Goal: Transaction & Acquisition: Download file/media

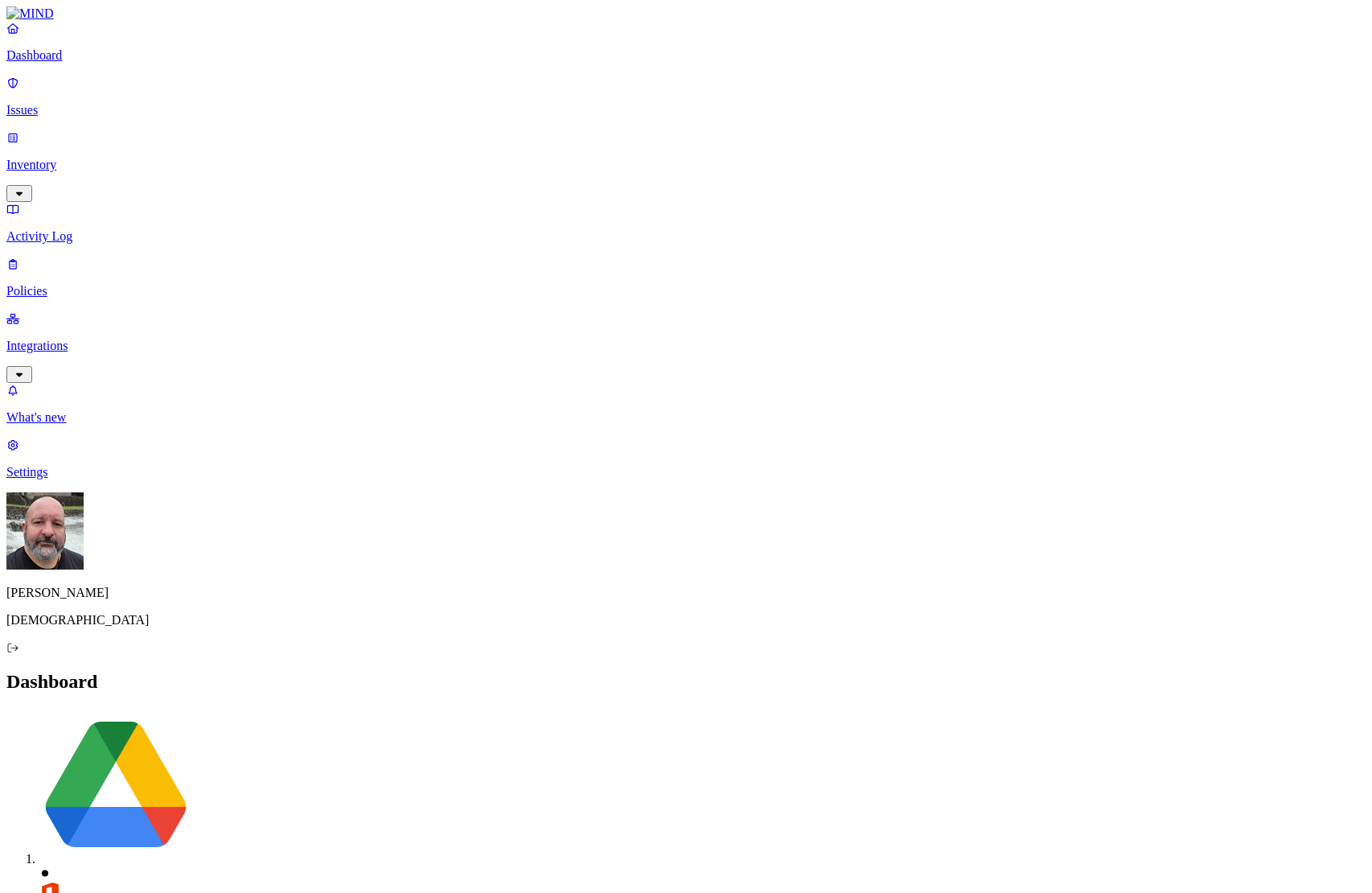
click at [38, 339] on p "Integrations" at bounding box center [686, 346] width 1359 height 14
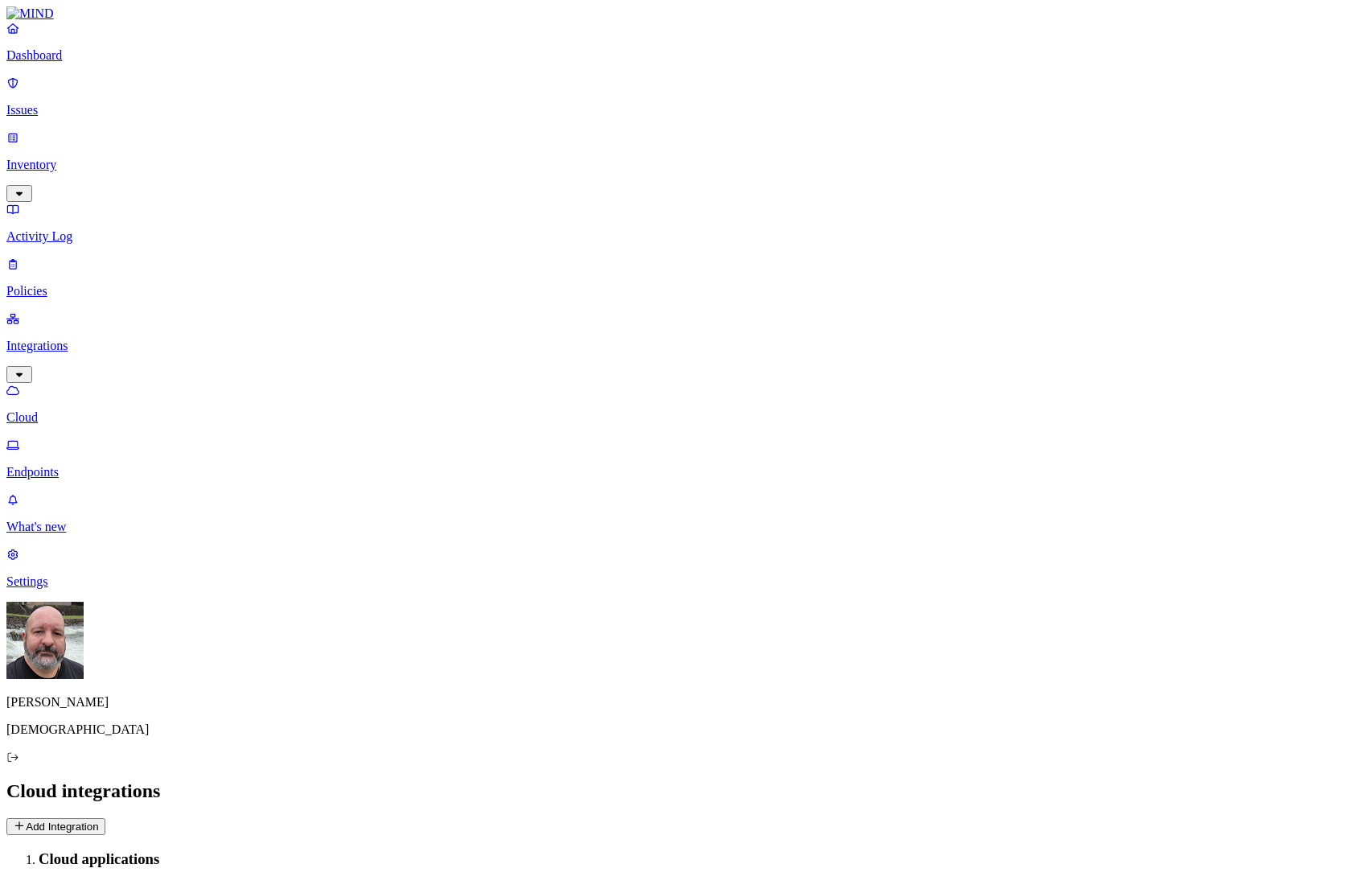
click at [82, 465] on p "Endpoints" at bounding box center [686, 472] width 1359 height 14
click at [105, 410] on p "Cloud" at bounding box center [686, 417] width 1359 height 14
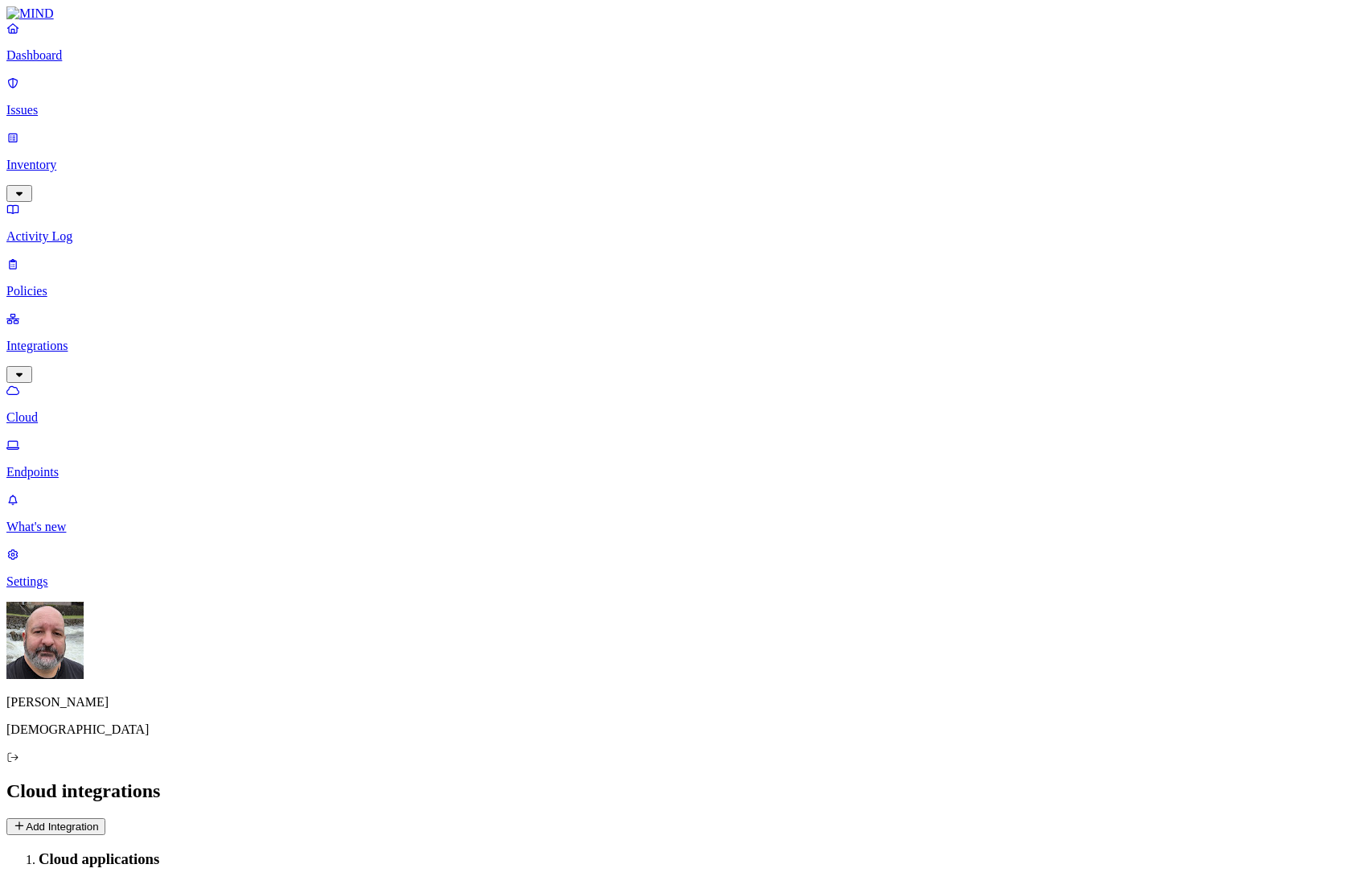
click at [128, 383] on link "Cloud" at bounding box center [686, 404] width 1359 height 42
click at [119, 465] on p "Endpoints" at bounding box center [686, 472] width 1359 height 14
click at [188, 854] on span "Agent status" at bounding box center [158, 860] width 60 height 12
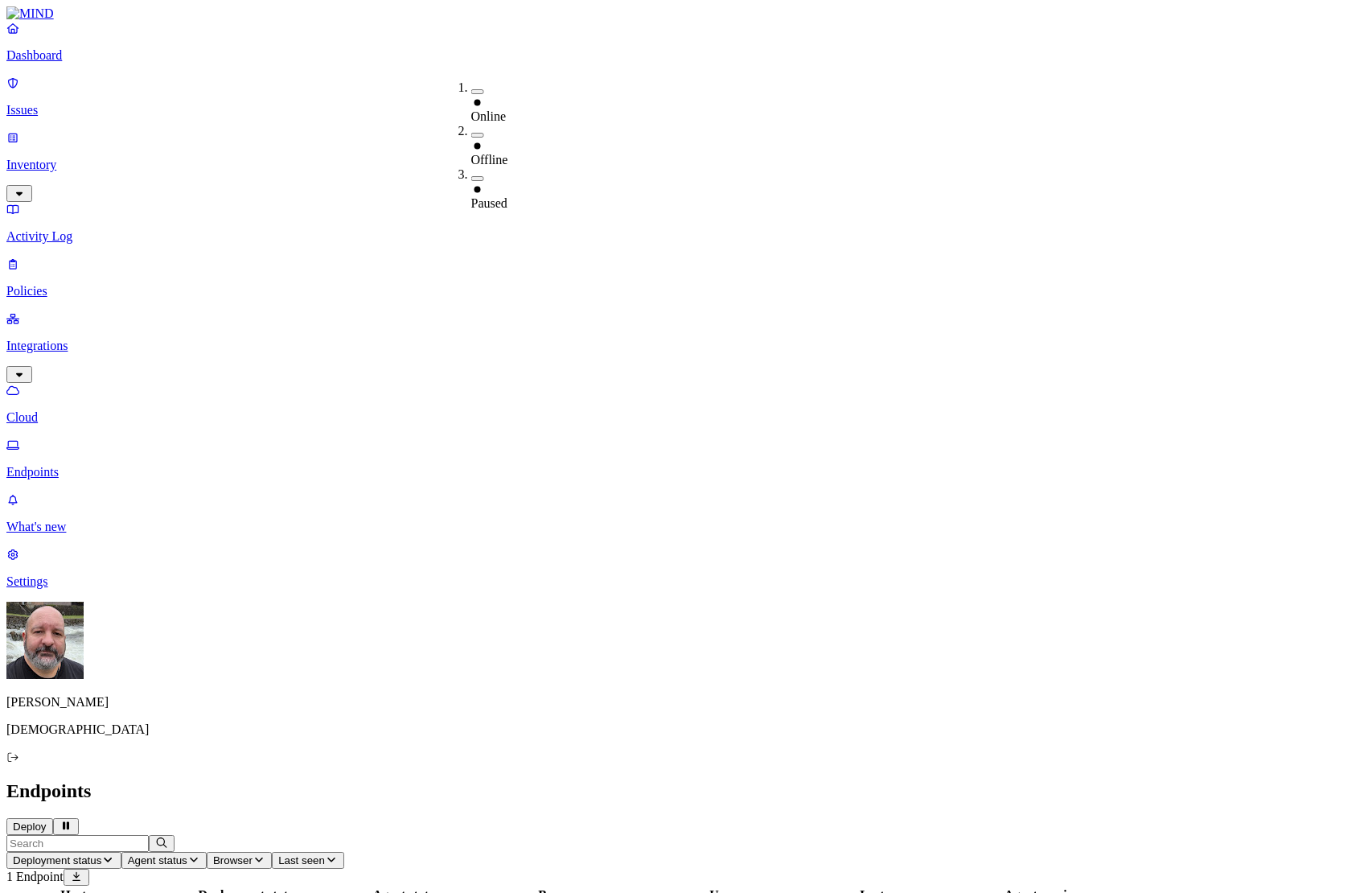
click at [188, 854] on span "Agent status" at bounding box center [158, 860] width 60 height 12
click at [101, 854] on span "Deployment status" at bounding box center [57, 860] width 88 height 12
click at [53, 818] on button "Deploy" at bounding box center [30, 826] width 47 height 17
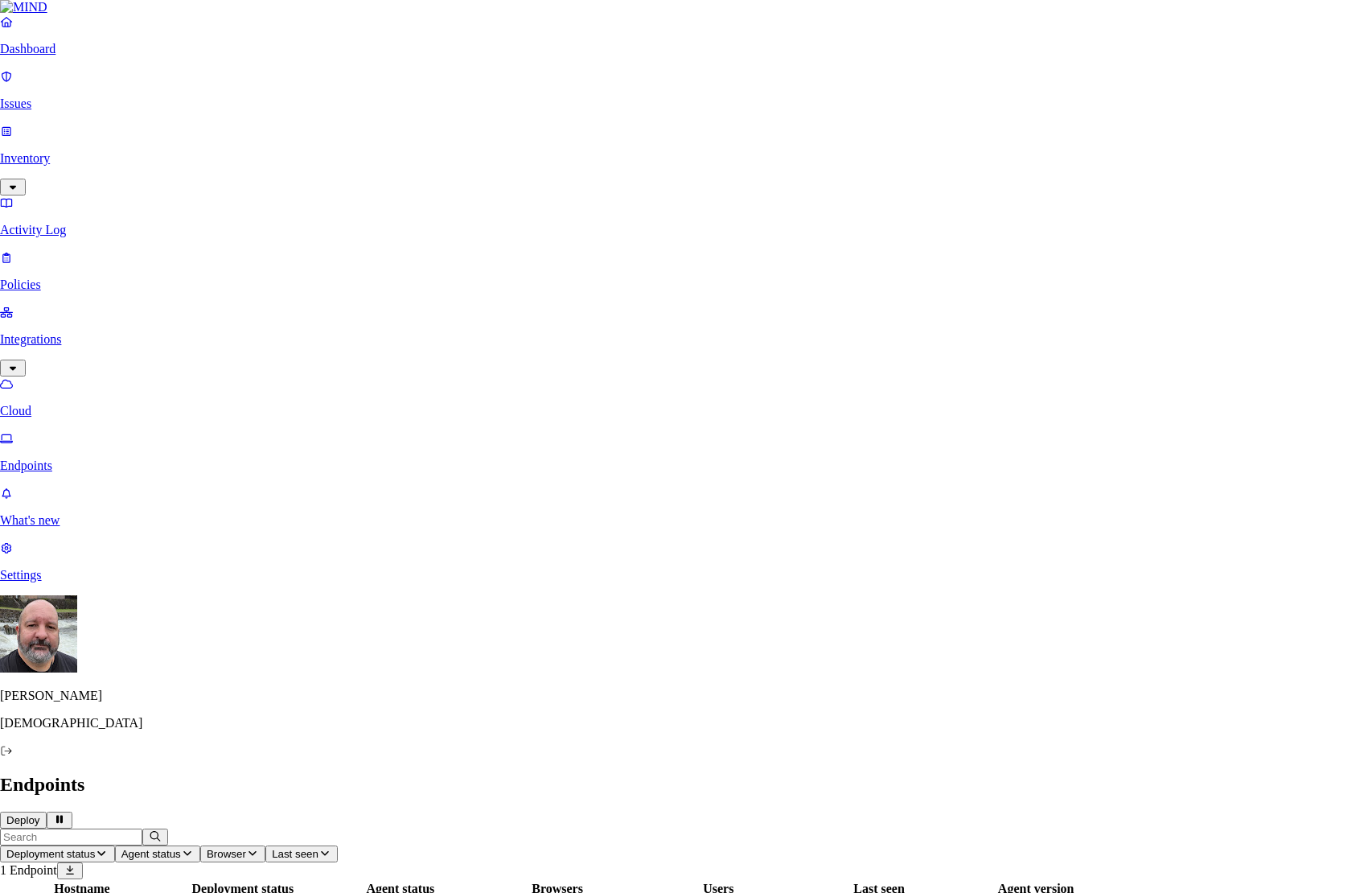
drag, startPoint x: 837, startPoint y: 120, endPoint x: 830, endPoint y: 126, distance: 9.2
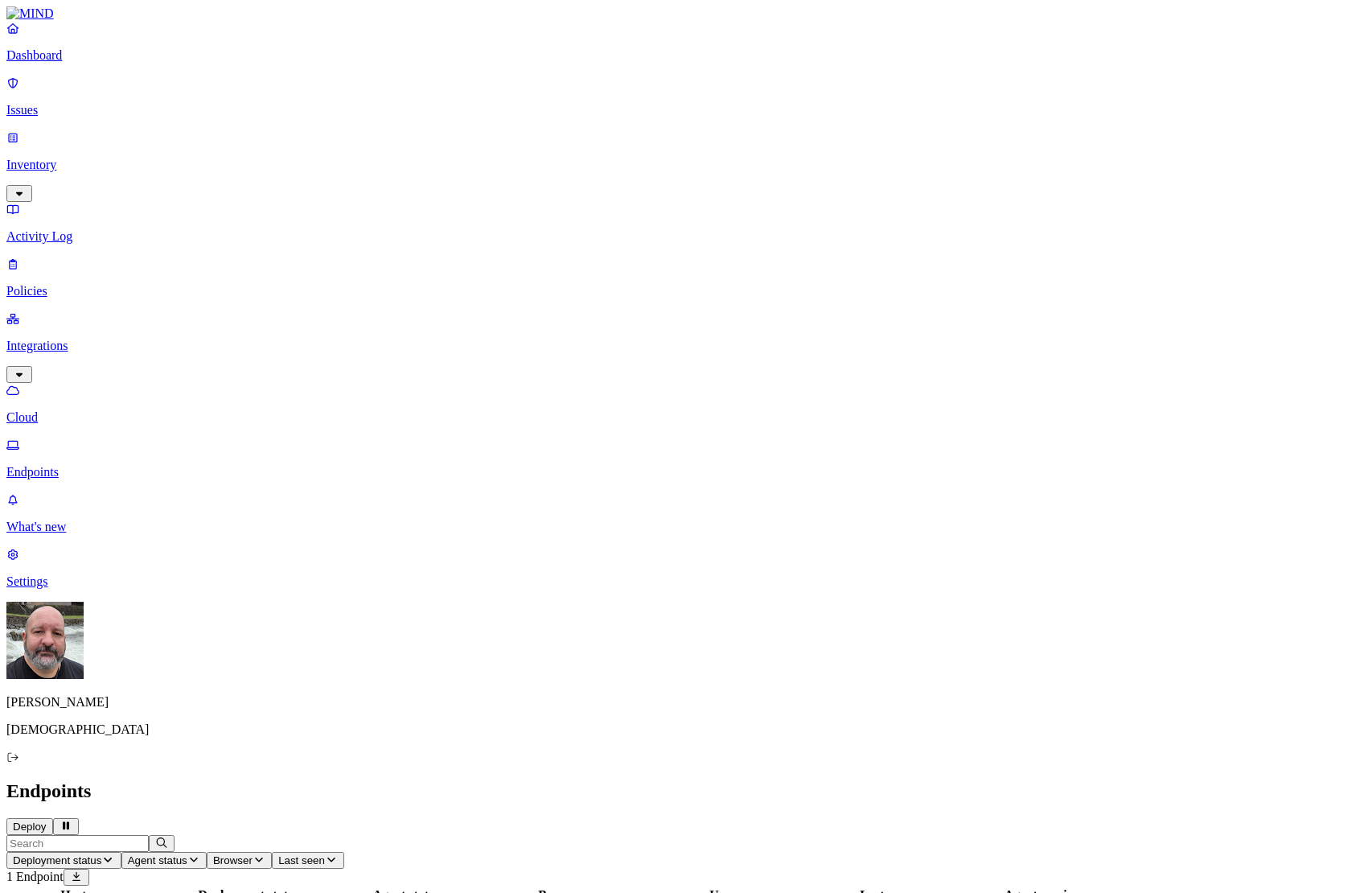
click at [53, 818] on button "Deploy" at bounding box center [30, 826] width 47 height 17
